Goal: Transaction & Acquisition: Book appointment/travel/reservation

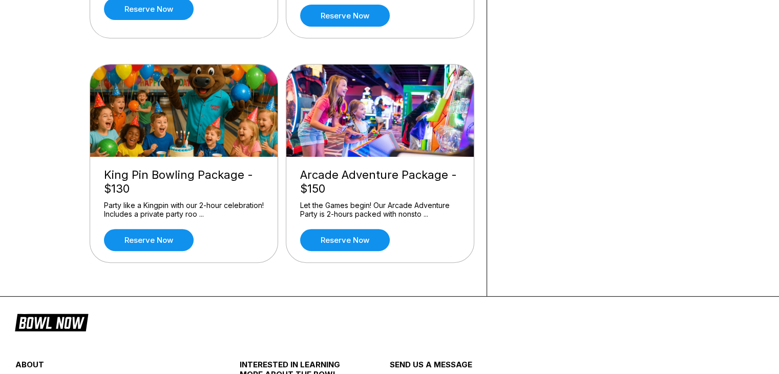
scroll to position [256, 0]
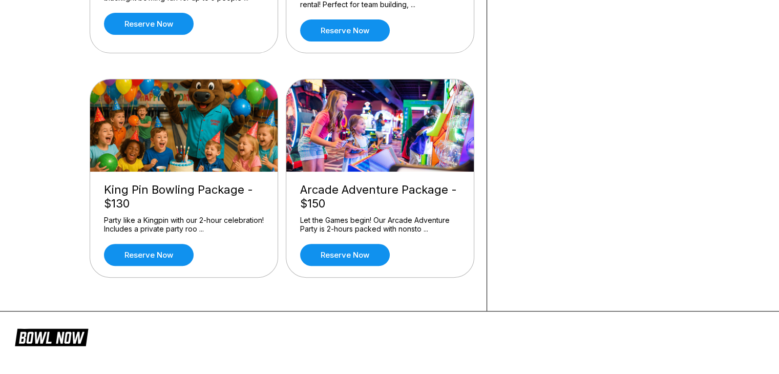
click at [190, 149] on img at bounding box center [184, 125] width 189 height 92
click at [160, 263] on link "Reserve now" at bounding box center [149, 255] width 90 height 22
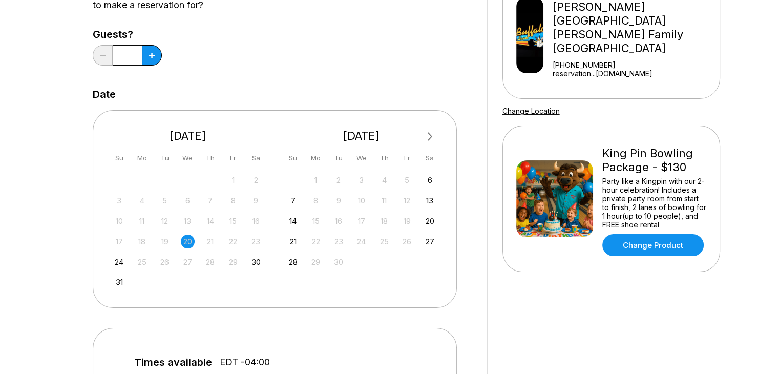
scroll to position [102, 0]
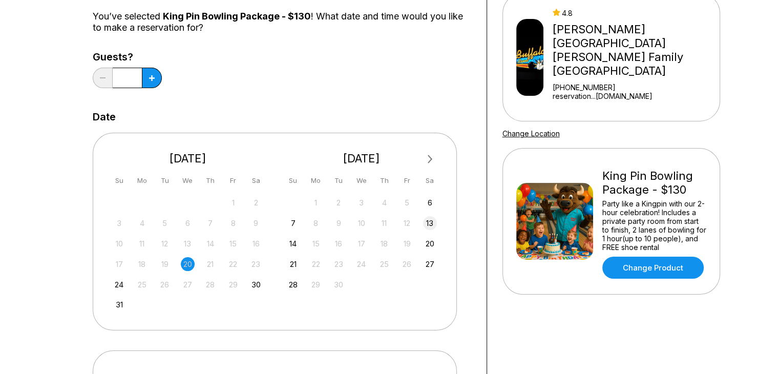
click at [428, 230] on div "13" at bounding box center [430, 223] width 14 height 14
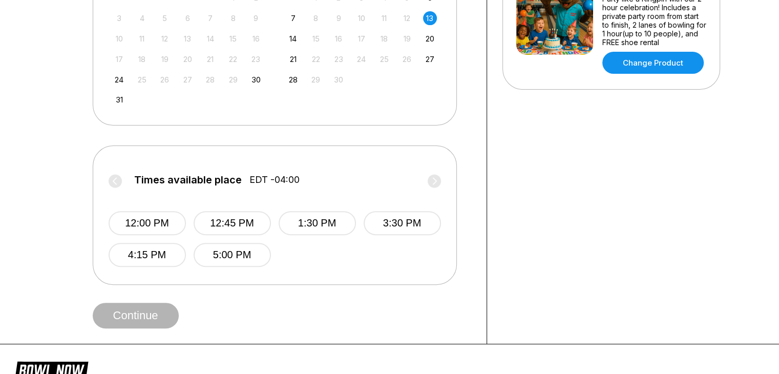
scroll to position [205, 0]
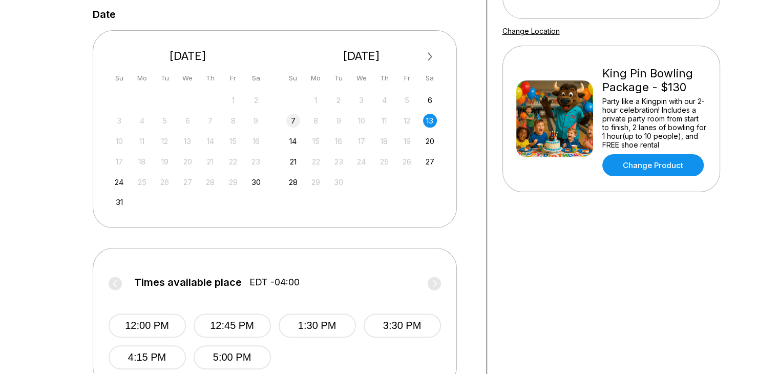
click at [295, 128] on div "7" at bounding box center [293, 121] width 14 height 14
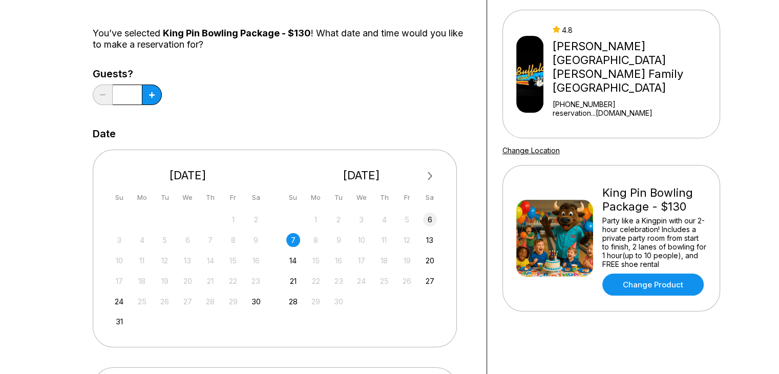
scroll to position [102, 0]
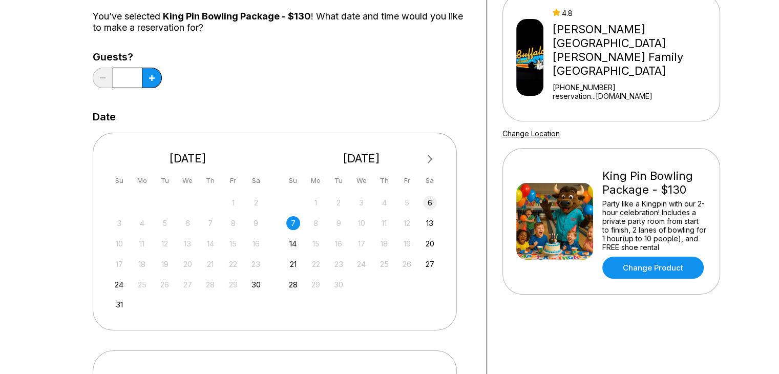
click at [426, 210] on div "6" at bounding box center [430, 203] width 14 height 14
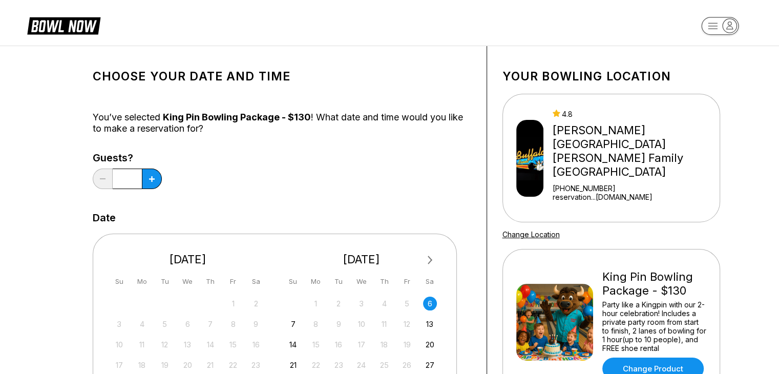
scroll to position [0, 0]
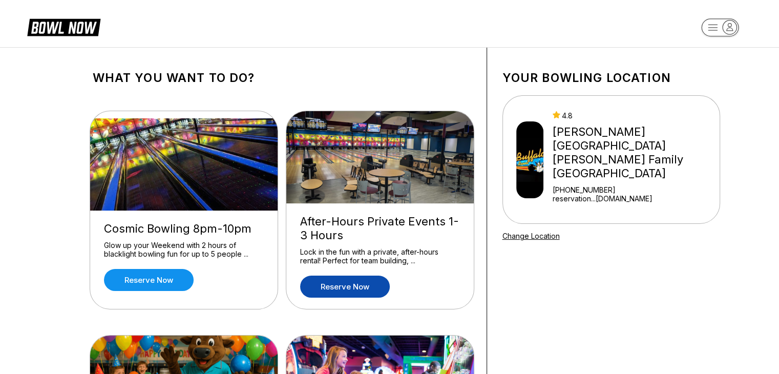
click at [346, 293] on link "Reserve now" at bounding box center [345, 287] width 90 height 22
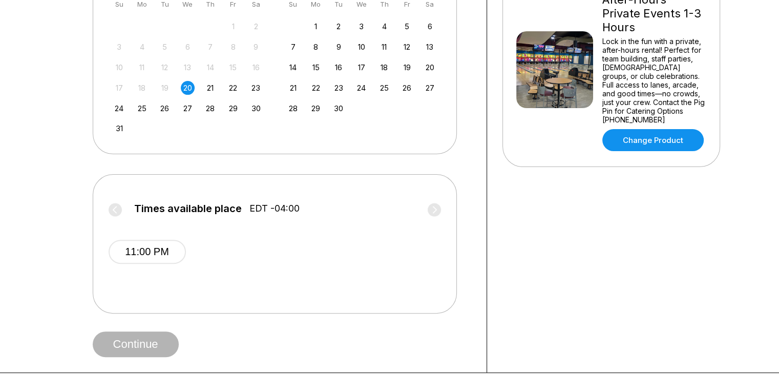
scroll to position [256, 0]
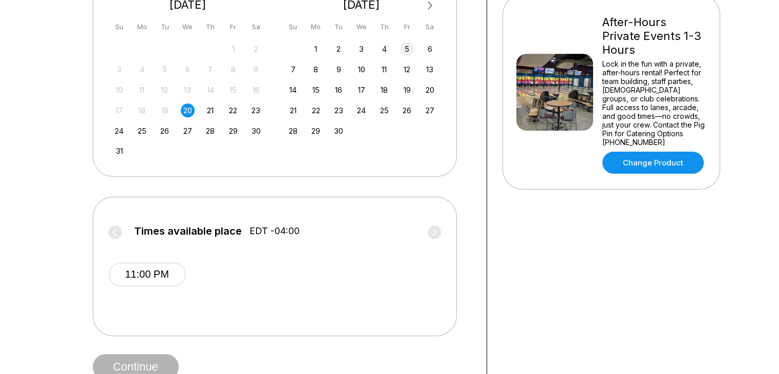
click at [407, 56] on div "5" at bounding box center [407, 49] width 14 height 14
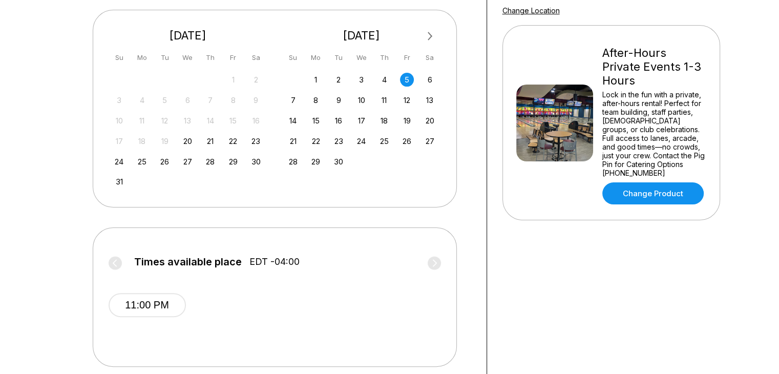
scroll to position [205, 0]
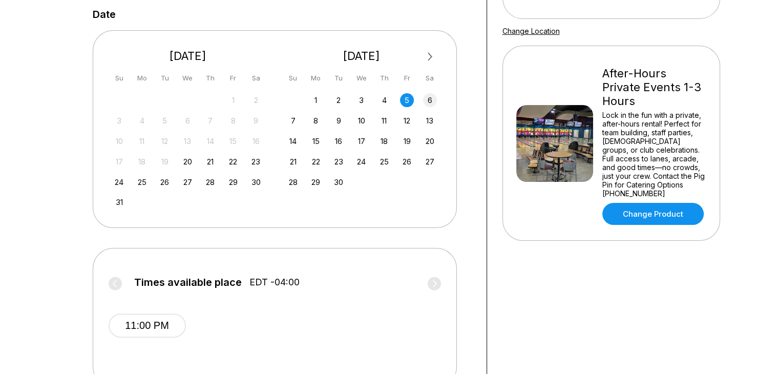
click at [429, 107] on div "6" at bounding box center [430, 100] width 14 height 14
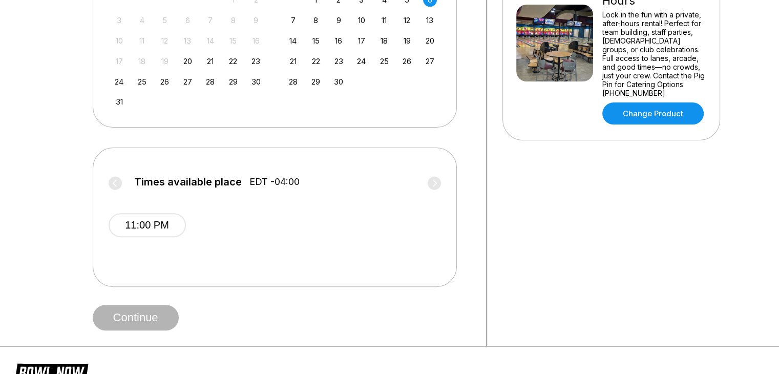
scroll to position [307, 0]
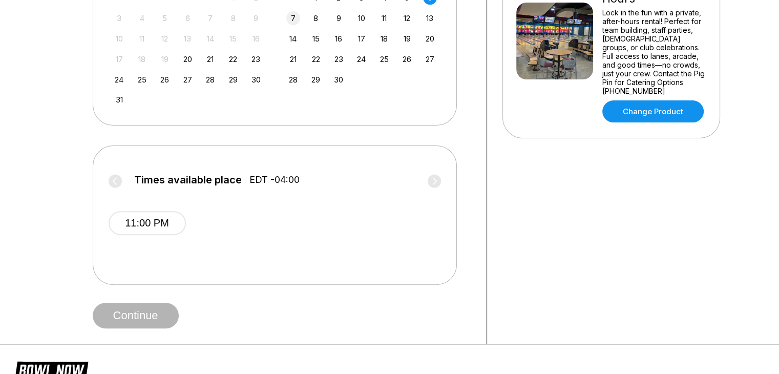
click at [296, 25] on div "7" at bounding box center [293, 18] width 14 height 14
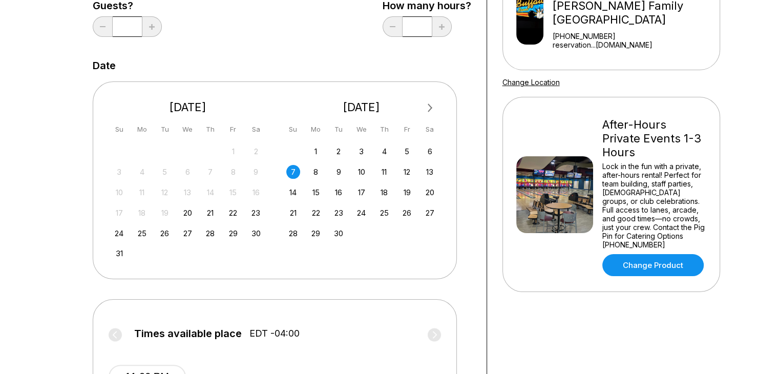
scroll to position [0, 0]
